Goal: Transaction & Acquisition: Obtain resource

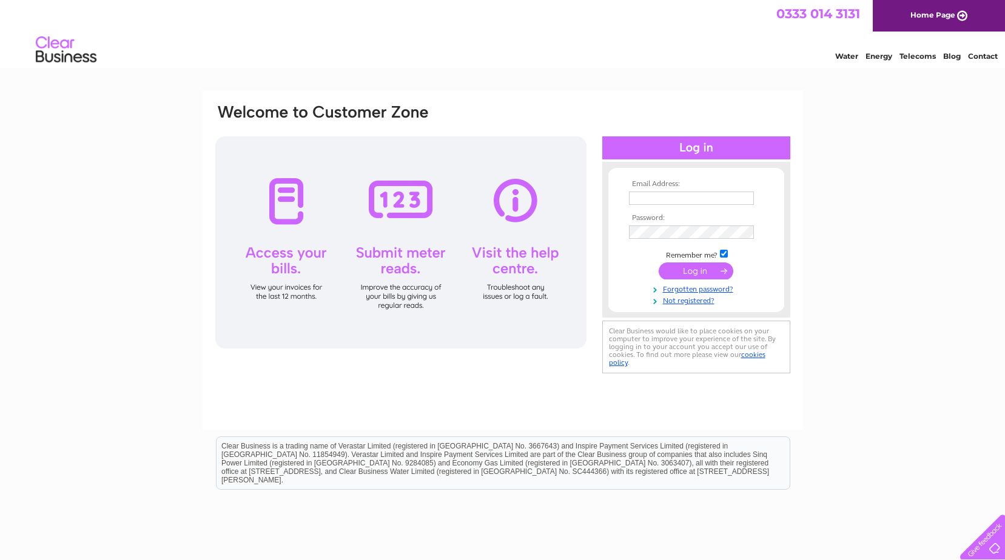
type input "rankineamonn@aol.com"
click at [695, 275] on input "submit" at bounding box center [695, 271] width 75 height 17
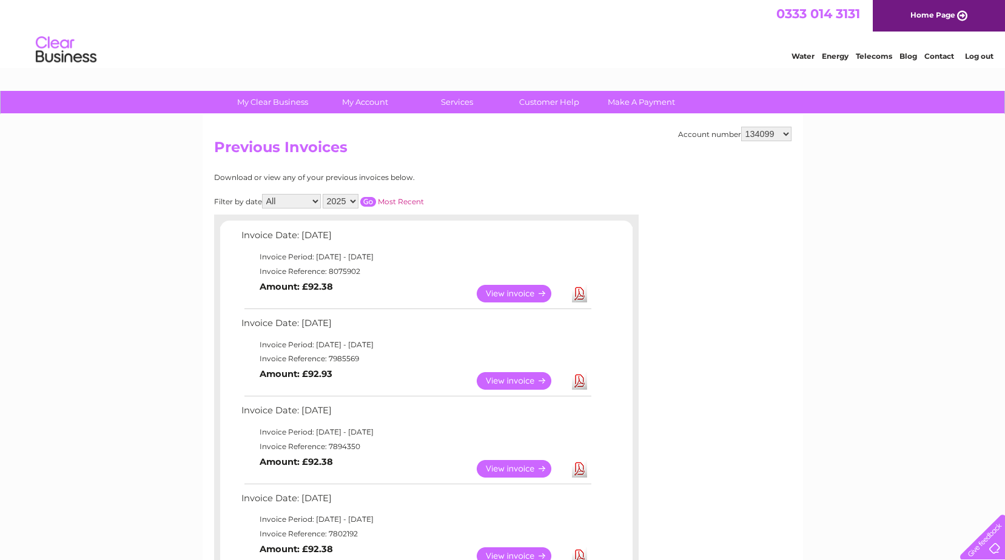
click at [490, 296] on link "View" at bounding box center [521, 294] width 89 height 18
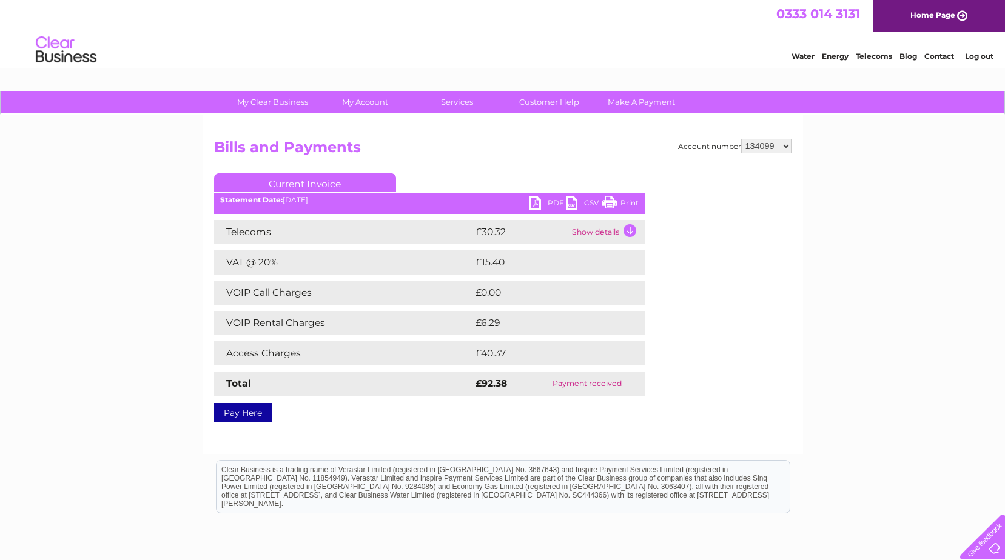
click at [555, 198] on link "PDF" at bounding box center [547, 205] width 36 height 18
